Goal: Task Accomplishment & Management: Use online tool/utility

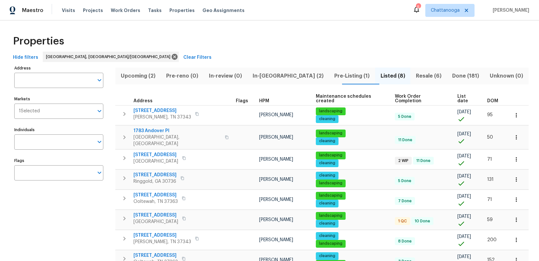
scroll to position [27, 0]
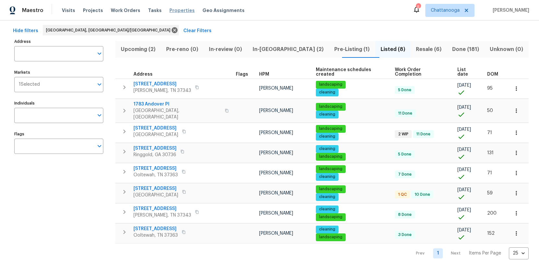
click at [170, 11] on span "Properties" at bounding box center [182, 10] width 25 height 6
click at [148, 11] on span "Tasks" at bounding box center [155, 10] width 14 height 5
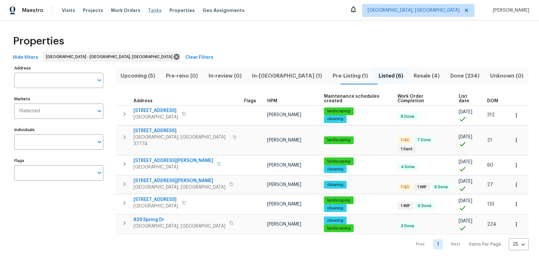
click at [149, 10] on span "Tasks" at bounding box center [155, 10] width 14 height 5
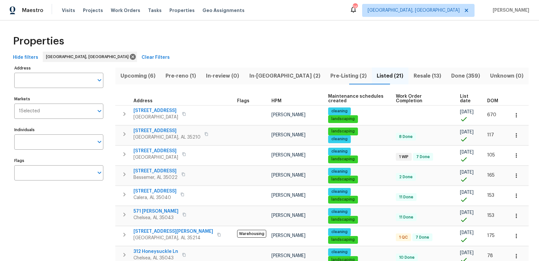
scroll to position [80, 0]
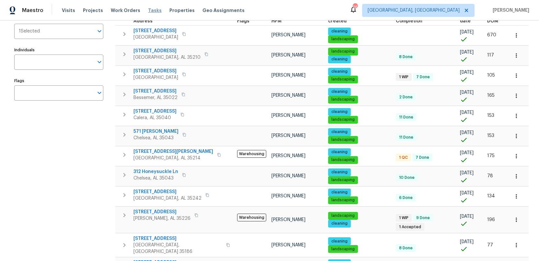
click at [148, 11] on span "Tasks" at bounding box center [155, 10] width 14 height 5
